Goal: Entertainment & Leisure: Consume media (video, audio)

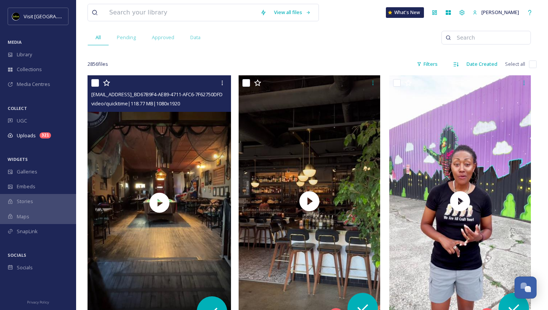
scroll to position [87, 0]
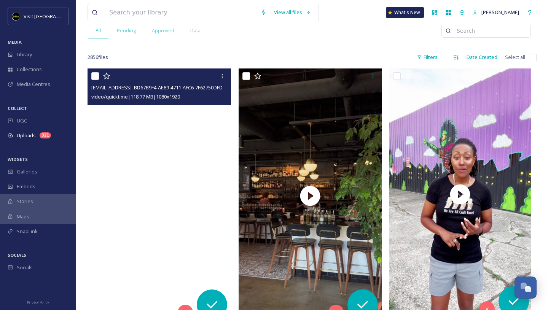
click at [187, 145] on video "ext_1760367817.24636_Sipprosecco@gmail.com-copy_BD67B9F4-AE89-4711-AFC6-7F62750…" at bounding box center [159, 195] width 143 height 255
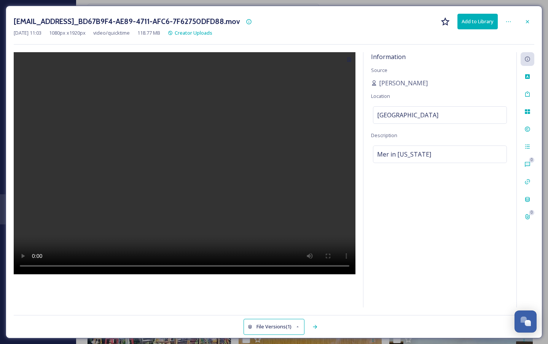
click at [355, 274] on video at bounding box center [185, 163] width 342 height 222
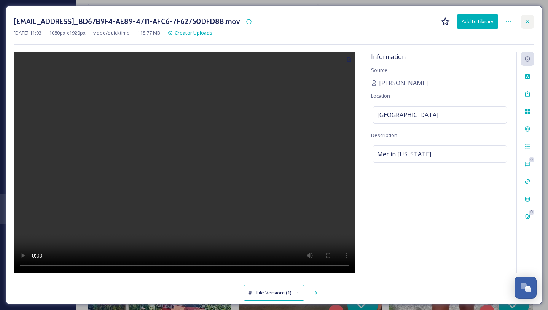
click at [525, 21] on icon at bounding box center [527, 22] width 6 height 6
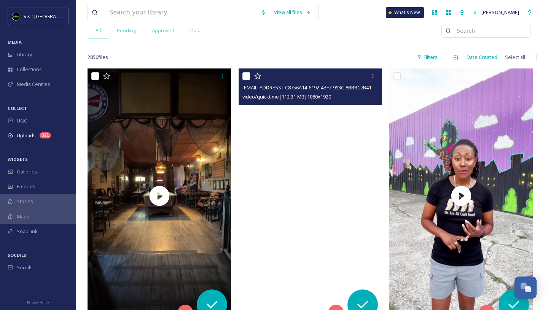
click at [303, 166] on video "ext_1760219517.440237_Foodiebeccak@gmail.com-copy_C8756A14-6192-4BF7-993C-8BBBC…" at bounding box center [310, 195] width 143 height 255
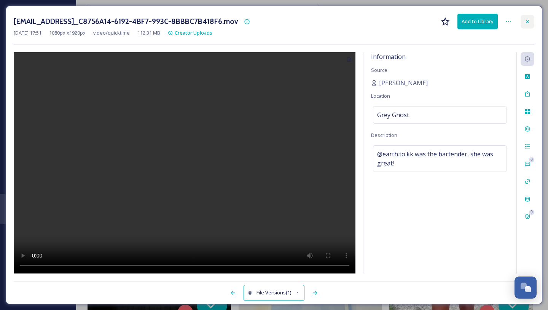
click at [534, 22] on div at bounding box center [528, 22] width 14 height 14
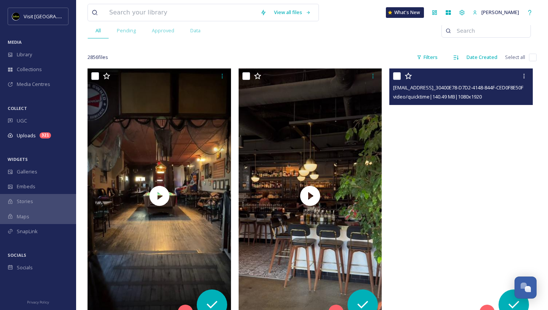
click at [478, 124] on video "ext_1760114758.81536_barb@sirenofstout.com-copy_30400E78-D7D2-4148-844F-CED0F8E…" at bounding box center [460, 195] width 143 height 255
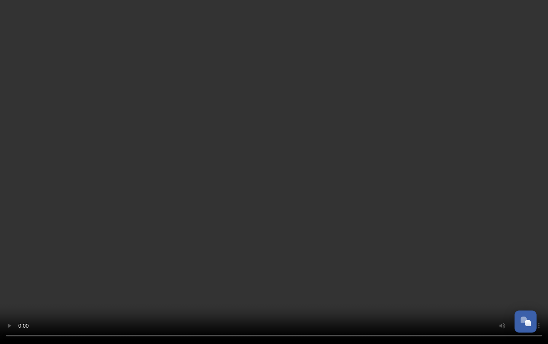
click at [1, 310] on video at bounding box center [274, 172] width 548 height 344
click at [149, 239] on video at bounding box center [274, 172] width 548 height 344
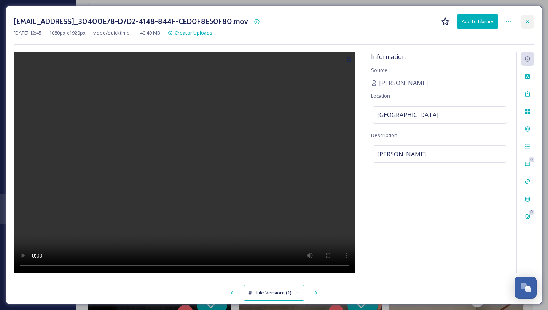
click at [526, 21] on icon at bounding box center [527, 22] width 6 height 6
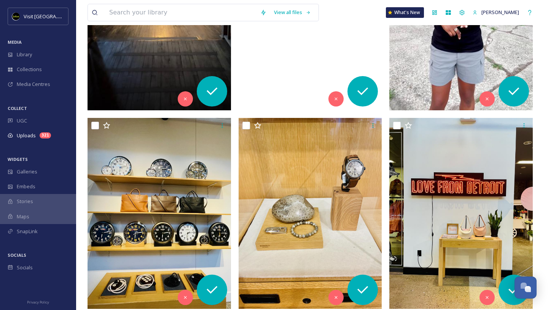
scroll to position [304, 0]
